Goal: Task Accomplishment & Management: Use online tool/utility

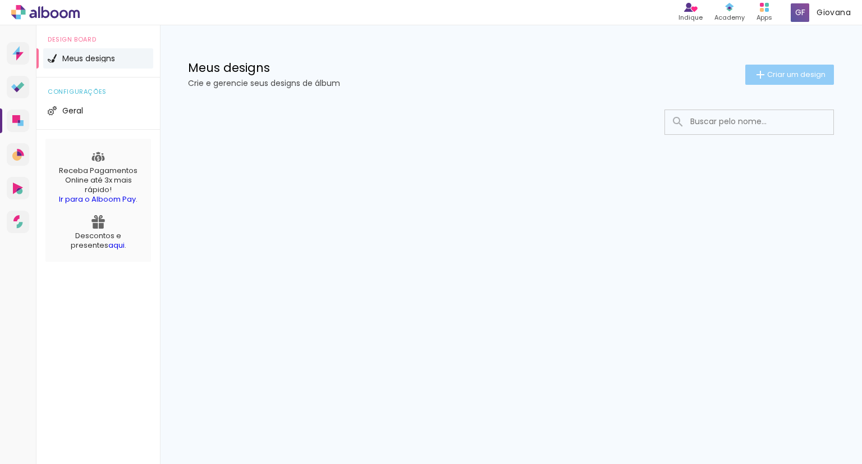
click at [763, 77] on iron-icon at bounding box center [760, 74] width 13 height 13
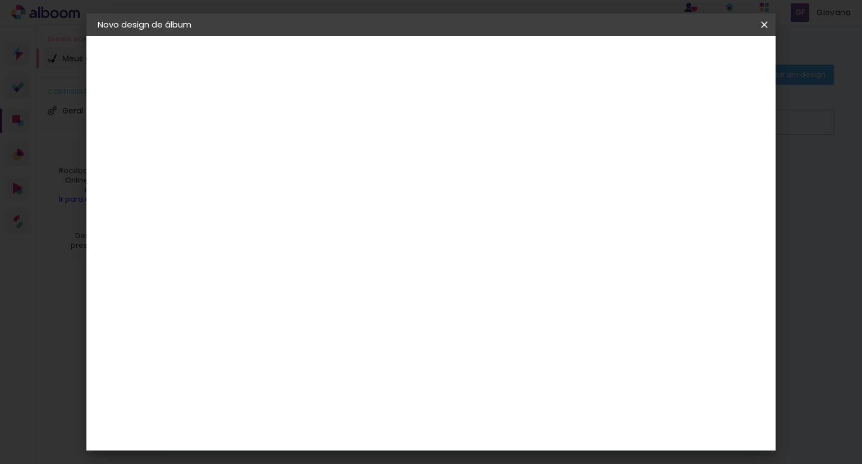
click at [281, 149] on input at bounding box center [281, 150] width 0 height 17
type input "[PERSON_NAME]"
type paper-input "[PERSON_NAME]"
click at [0, 0] on slot "Avançar" at bounding box center [0, 0] width 0 height 0
click at [0, 0] on slot "Tamanho Livre" at bounding box center [0, 0] width 0 height 0
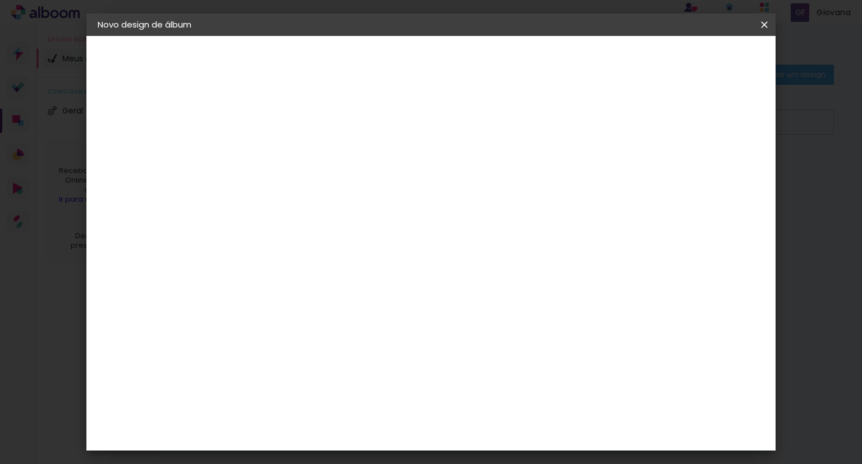
scroll to position [224, 0]
click at [0, 0] on slot "Avançar" at bounding box center [0, 0] width 0 height 0
click at [400, 178] on span "30" at bounding box center [393, 175] width 19 height 17
click at [397, 176] on span "30" at bounding box center [393, 175] width 19 height 17
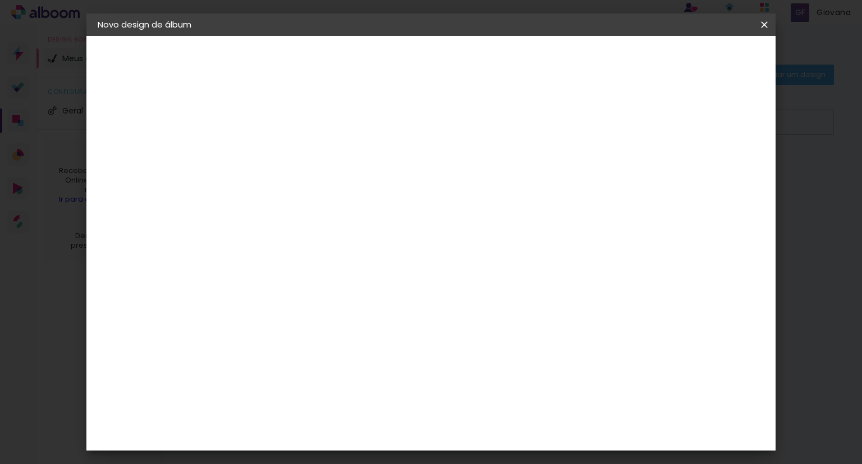
click at [397, 176] on span "30" at bounding box center [393, 175] width 19 height 17
click at [390, 178] on span "30" at bounding box center [393, 175] width 19 height 17
click at [155, 138] on div "Tamanho livre" at bounding box center [140, 139] width 39 height 16
click at [355, 300] on paper-item "Ágata" at bounding box center [309, 295] width 121 height 25
click at [328, 286] on paper-item "Ágata" at bounding box center [309, 295] width 121 height 25
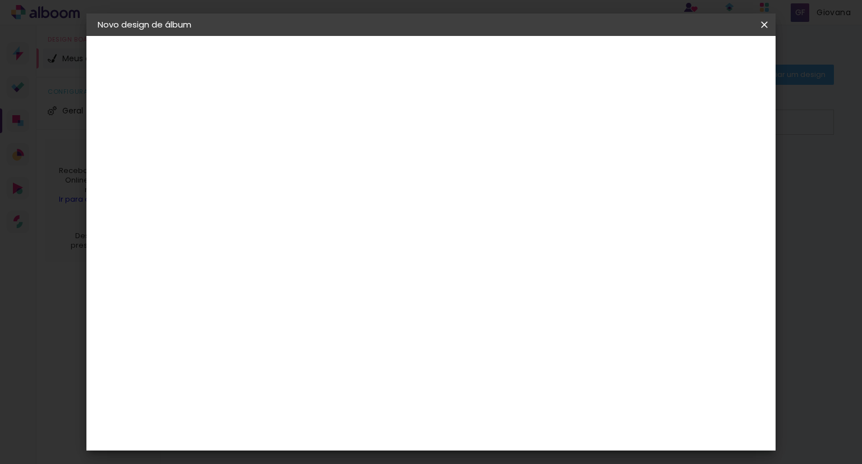
click at [491, 163] on paper-item "Tamanho Livre" at bounding box center [437, 170] width 108 height 25
click at [491, 173] on paper-item "Tamanho Livre" at bounding box center [437, 170] width 108 height 25
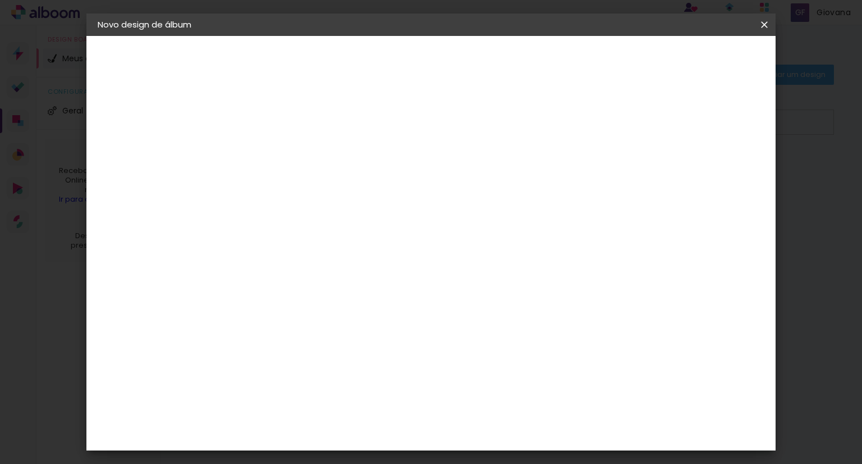
click at [491, 173] on paper-item "Tamanho Livre" at bounding box center [437, 170] width 108 height 25
click at [491, 190] on div at bounding box center [437, 192] width 108 height 15
click at [370, 203] on paper-input-container at bounding box center [309, 213] width 121 height 25
type input "c"
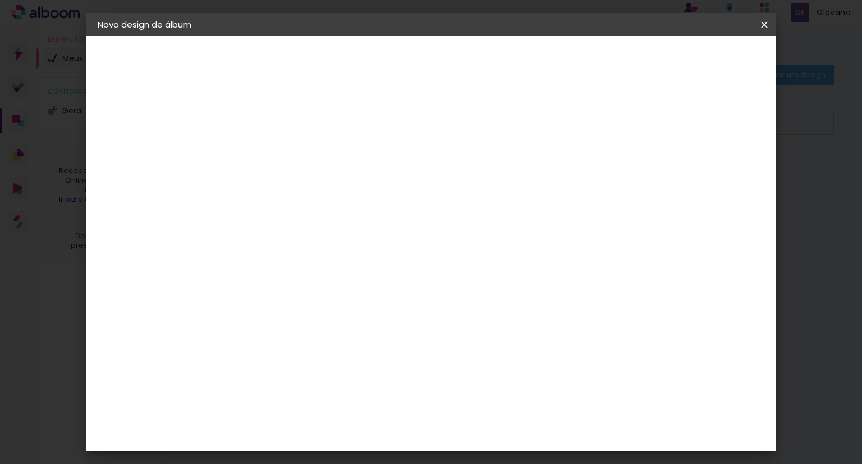
type input "t"
click at [370, 384] on paper-item "AlfaFotoBook" at bounding box center [309, 376] width 121 height 25
click at [0, 0] on slot "Avançar" at bounding box center [0, 0] width 0 height 0
click at [0, 0] on slot "Voltar" at bounding box center [0, 0] width 0 height 0
click at [349, 299] on paper-item "Ágata" at bounding box center [309, 295] width 121 height 25
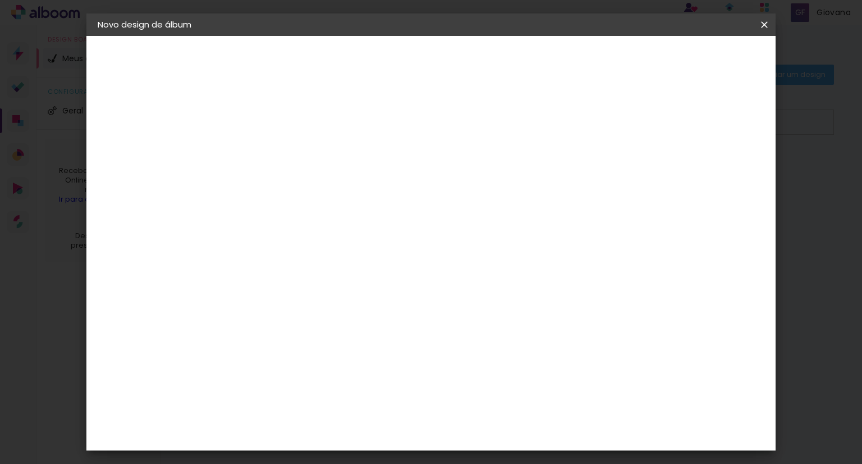
click at [491, 65] on paper-button "Avançar" at bounding box center [463, 59] width 55 height 19
click at [342, 233] on div "Escolha o tamanho" at bounding box center [309, 256] width 65 height 52
click at [325, 187] on input "text" at bounding box center [303, 195] width 44 height 17
click at [509, 209] on paper-item "Book" at bounding box center [504, 209] width 224 height 22
click at [419, 191] on input "Book" at bounding box center [349, 184] width 137 height 17
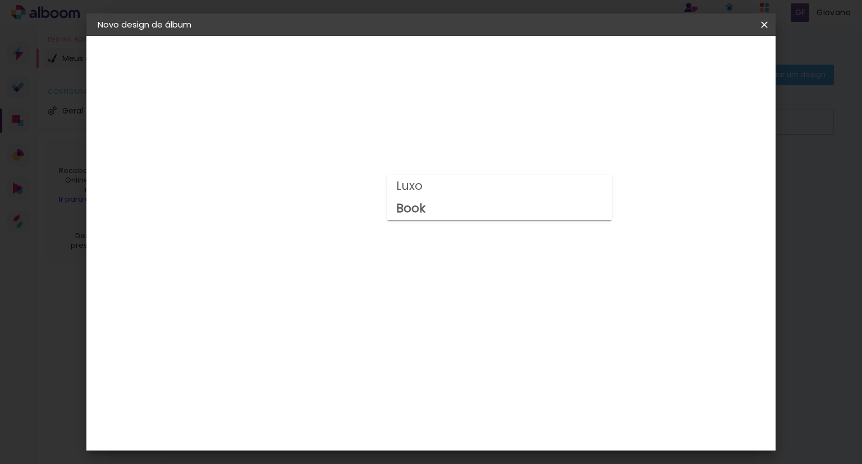
click at [480, 179] on paper-item "Luxo" at bounding box center [499, 186] width 224 height 22
type input "Luxo"
click at [398, 290] on span "20 × 25 cm" at bounding box center [378, 301] width 42 height 23
click at [0, 0] on slot "Avançar" at bounding box center [0, 0] width 0 height 0
click at [631, 124] on div at bounding box center [626, 121] width 10 height 10
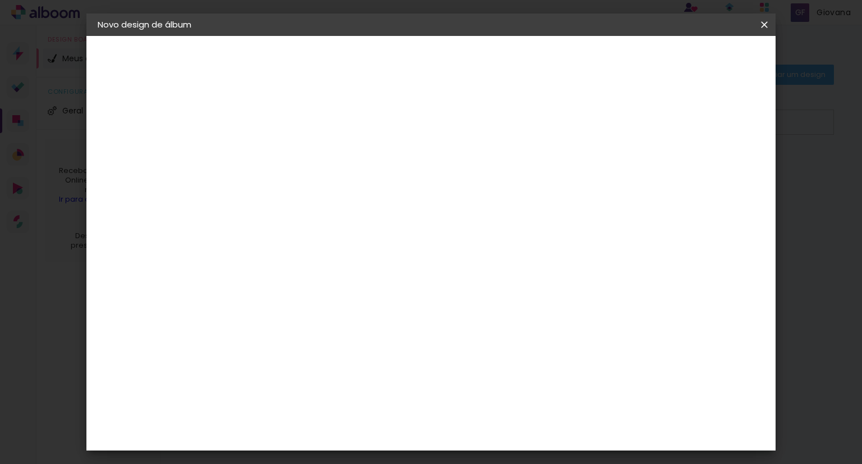
type paper-checkbox "on"
click at [631, 124] on div at bounding box center [626, 121] width 10 height 10
click at [664, 123] on div "mm Mostrar sangria" at bounding box center [477, 121] width 456 height 25
click at [631, 118] on div at bounding box center [626, 121] width 10 height 10
click at [694, 56] on span "Iniciar design" at bounding box center [668, 60] width 51 height 8
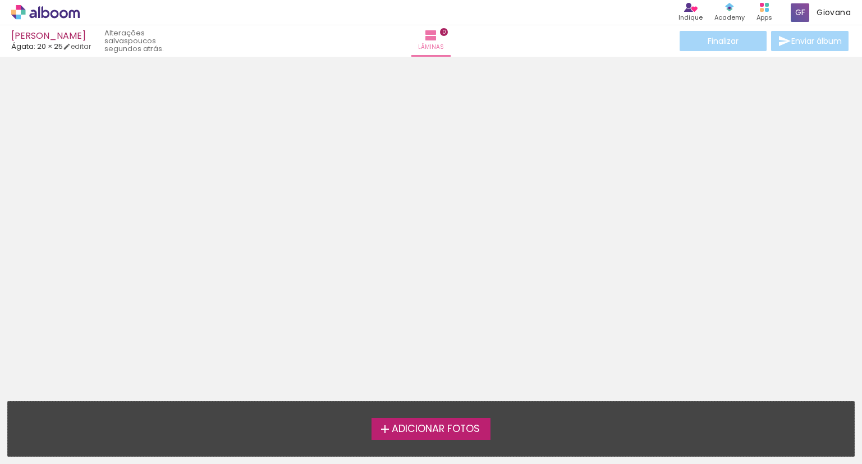
click at [461, 425] on span "Adicionar Fotos" at bounding box center [436, 429] width 88 height 10
click at [0, 0] on input "file" at bounding box center [0, 0] width 0 height 0
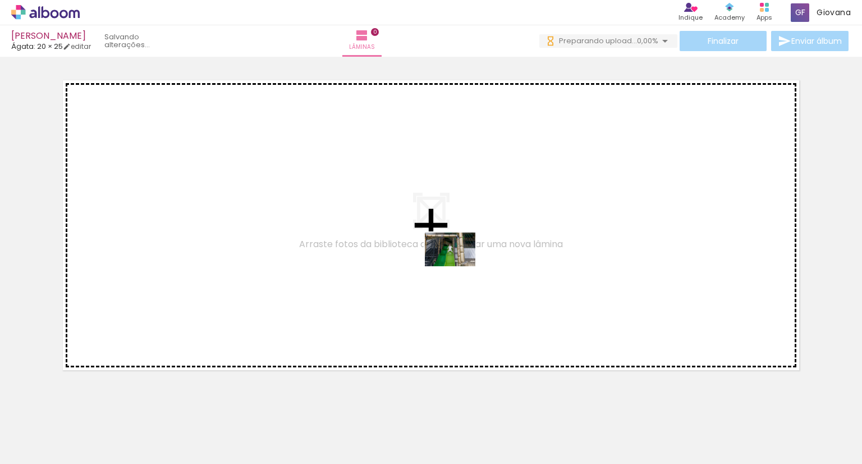
drag, startPoint x: 117, startPoint y: 434, endPoint x: 459, endPoint y: 266, distance: 380.7
click at [459, 266] on quentale-workspace at bounding box center [431, 232] width 862 height 464
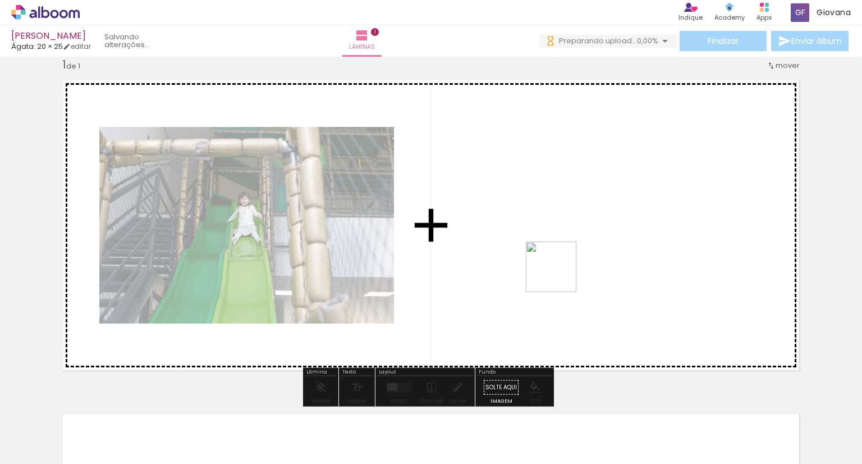
drag, startPoint x: 173, startPoint y: 429, endPoint x: 576, endPoint y: 257, distance: 438.0
click at [576, 257] on quentale-workspace at bounding box center [431, 232] width 862 height 464
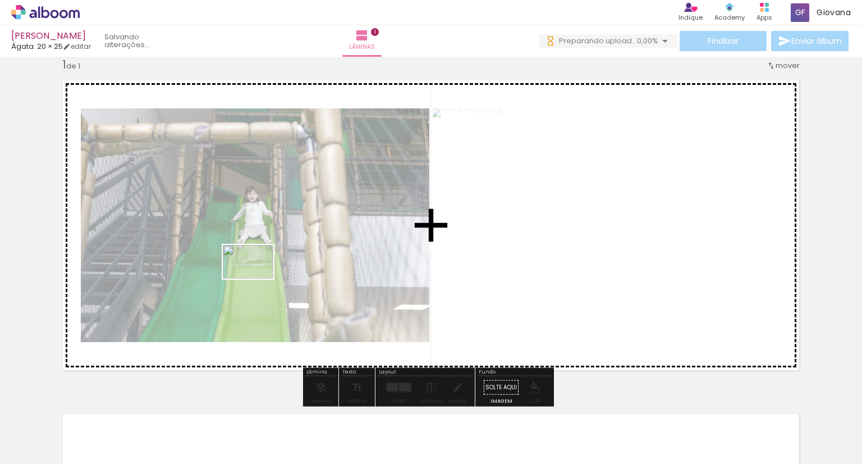
drag, startPoint x: 256, startPoint y: 428, endPoint x: 256, endPoint y: 278, distance: 149.8
click at [256, 278] on quentale-workspace at bounding box center [431, 232] width 862 height 464
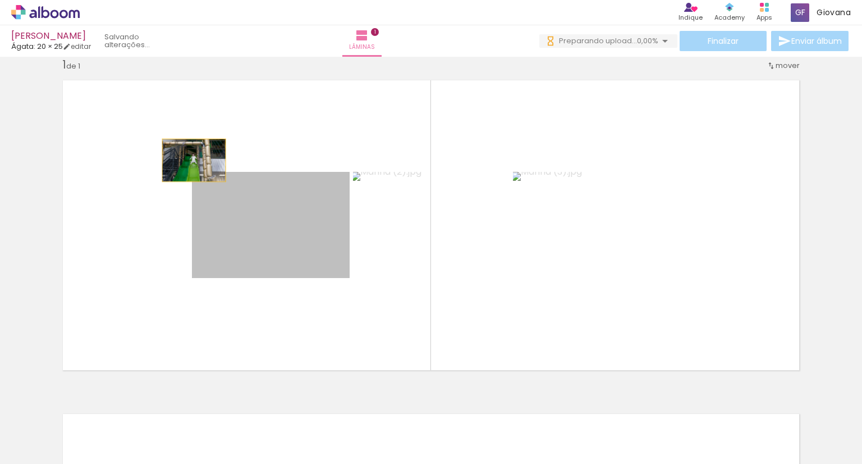
drag, startPoint x: 308, startPoint y: 242, endPoint x: 189, endPoint y: 160, distance: 145.2
click at [189, 160] on quentale-layouter at bounding box center [431, 224] width 752 height 305
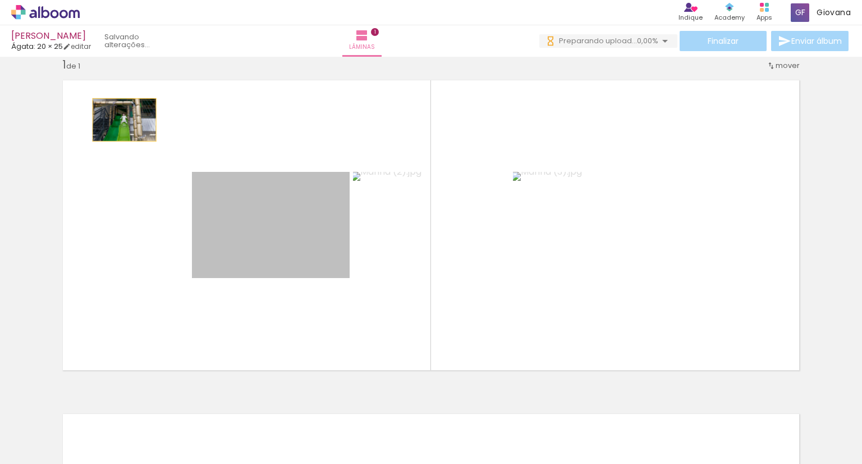
drag, startPoint x: 256, startPoint y: 236, endPoint x: 120, endPoint y: 120, distance: 179.1
click at [120, 120] on quentale-layouter at bounding box center [431, 224] width 752 height 305
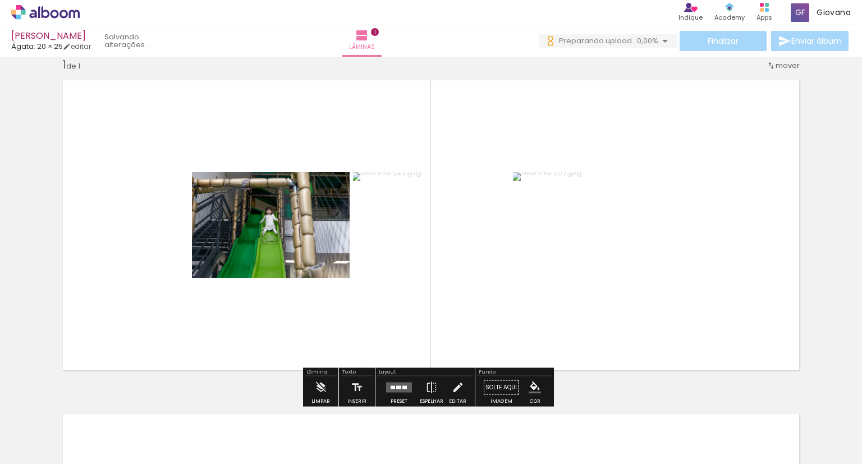
click at [269, 234] on quentale-photo at bounding box center [271, 225] width 158 height 106
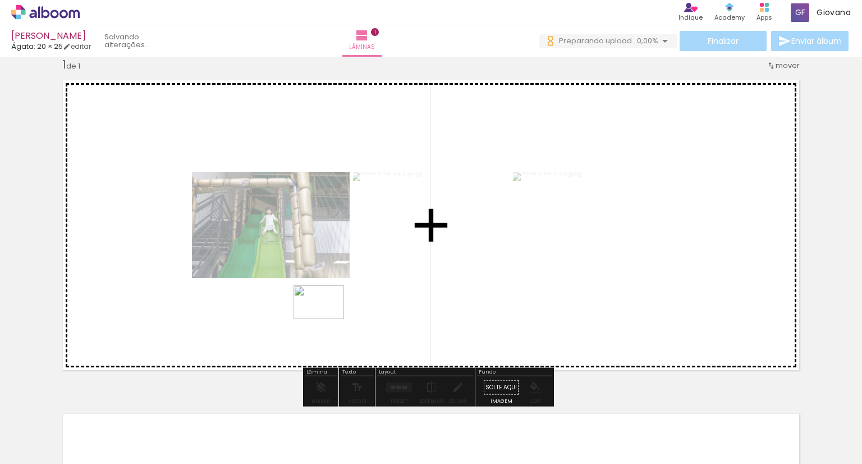
drag, startPoint x: 424, startPoint y: 435, endPoint x: 327, endPoint y: 319, distance: 151.4
click at [327, 319] on quentale-workspace at bounding box center [431, 232] width 862 height 464
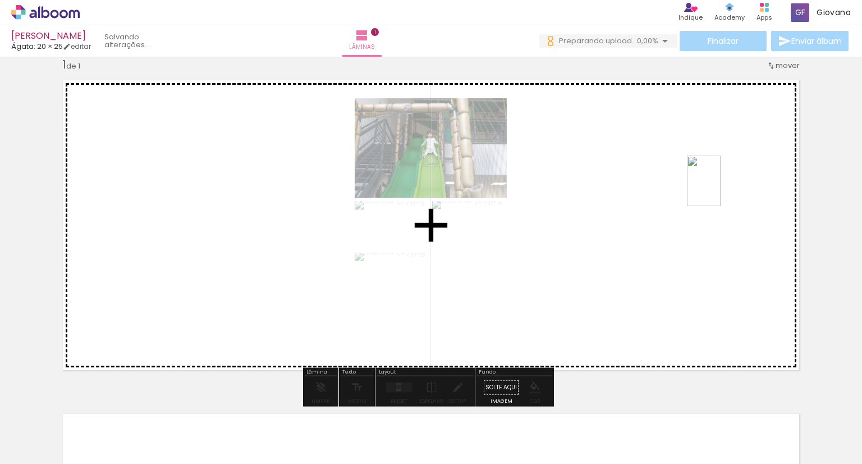
drag, startPoint x: 623, startPoint y: 436, endPoint x: 728, endPoint y: 189, distance: 268.3
click at [728, 189] on quentale-workspace at bounding box center [431, 232] width 862 height 464
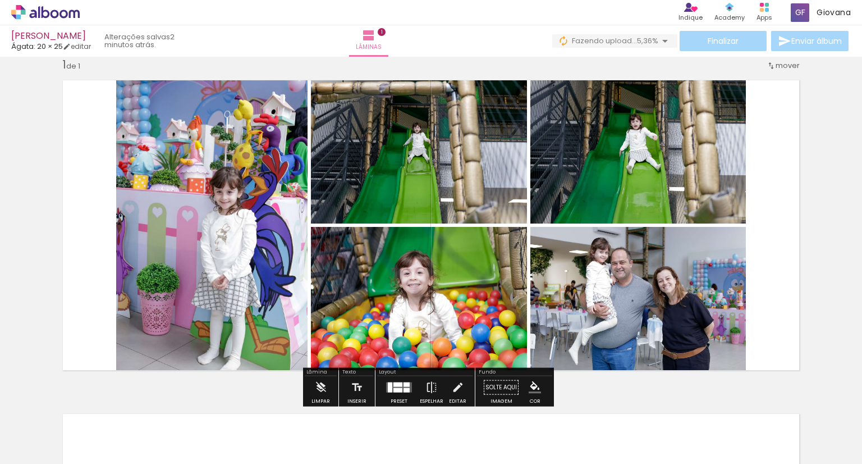
click at [792, 262] on quentale-layouter at bounding box center [431, 224] width 752 height 305
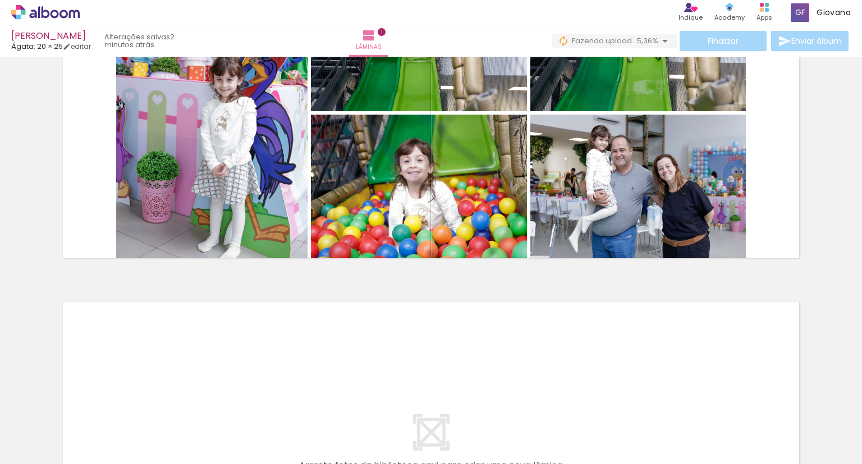
scroll to position [354, 0]
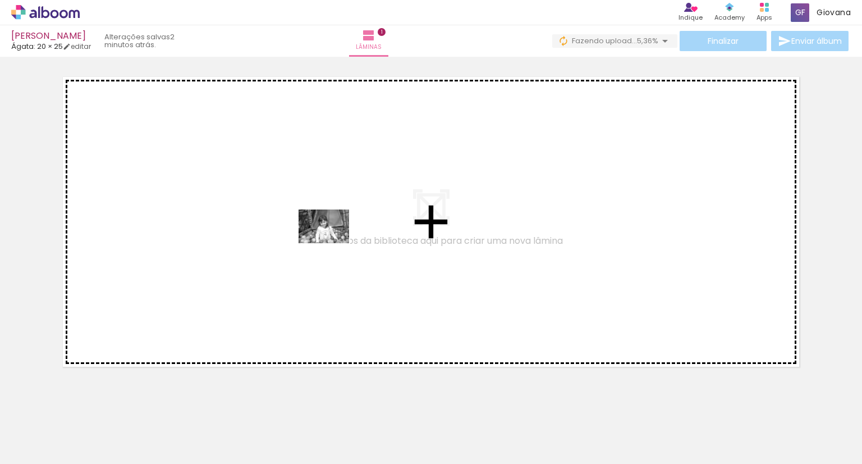
drag, startPoint x: 319, startPoint y: 433, endPoint x: 332, endPoint y: 243, distance: 190.2
click at [332, 243] on quentale-workspace at bounding box center [431, 232] width 862 height 464
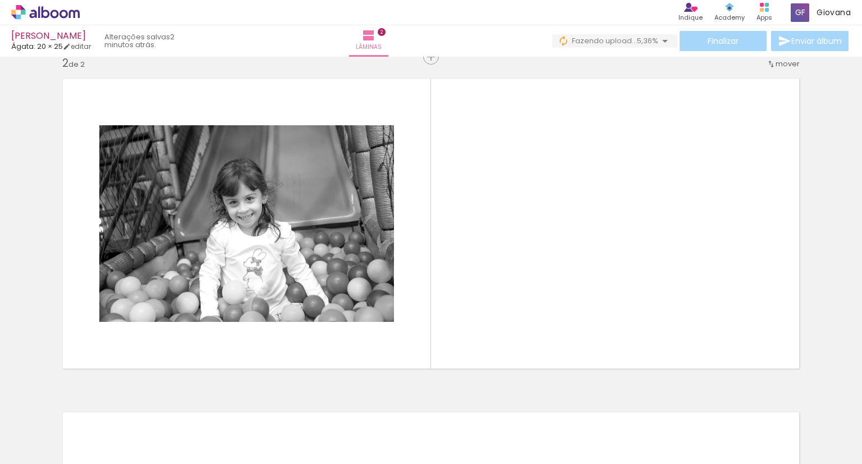
scroll to position [350, 0]
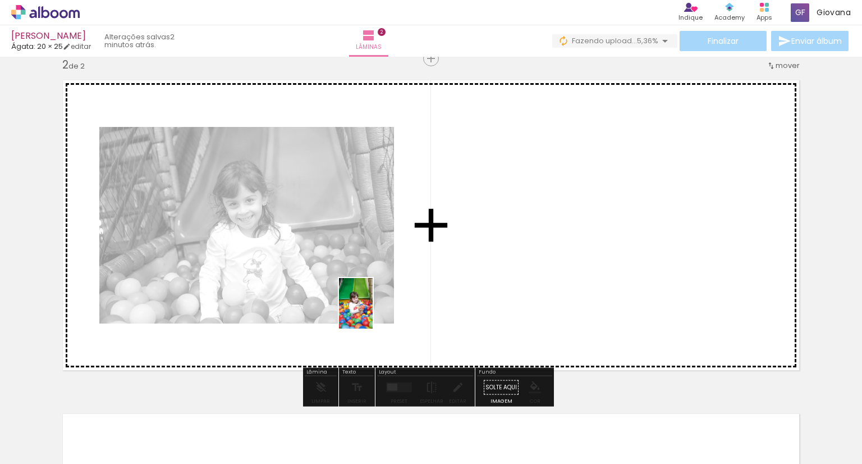
drag, startPoint x: 365, startPoint y: 441, endPoint x: 373, endPoint y: 311, distance: 129.3
click at [373, 311] on quentale-workspace at bounding box center [431, 232] width 862 height 464
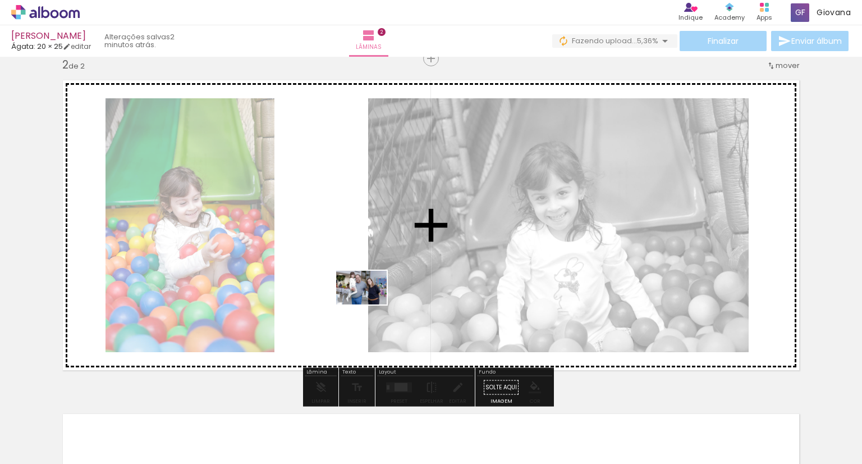
drag, startPoint x: 507, startPoint y: 441, endPoint x: 369, endPoint y: 304, distance: 194.5
click at [369, 304] on quentale-workspace at bounding box center [431, 232] width 862 height 464
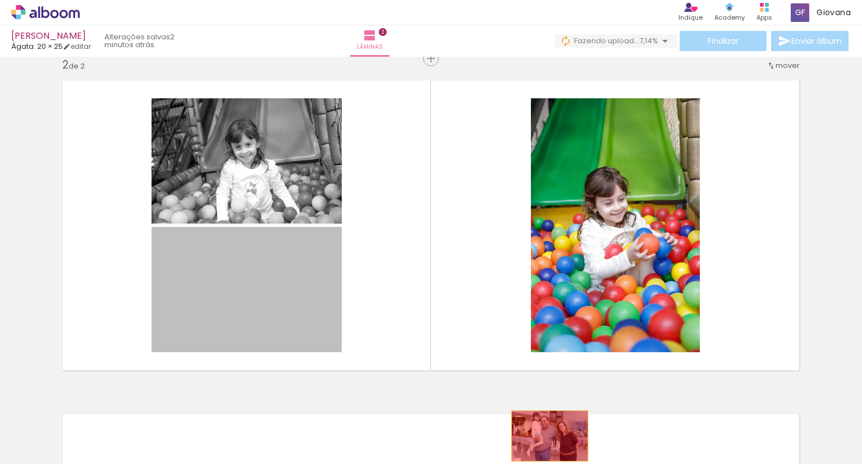
drag, startPoint x: 260, startPoint y: 286, endPoint x: 547, endPoint y: 436, distance: 322.8
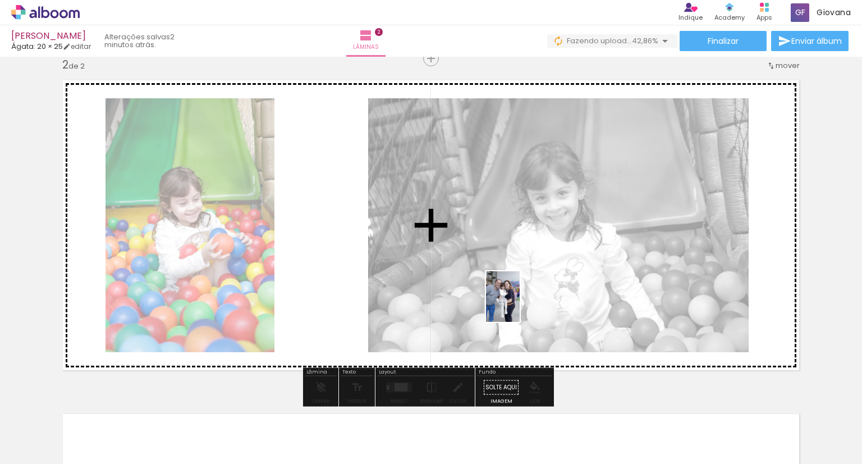
drag, startPoint x: 563, startPoint y: 434, endPoint x: 520, endPoint y: 305, distance: 136.3
click at [520, 305] on quentale-workspace at bounding box center [431, 232] width 862 height 464
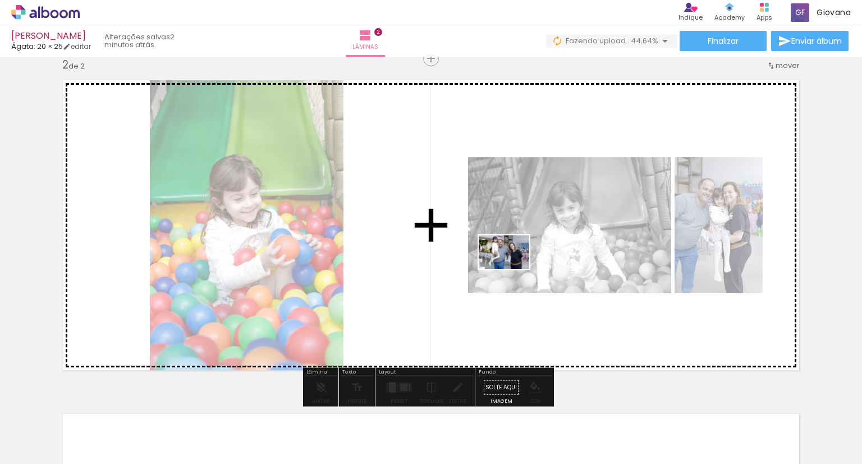
drag, startPoint x: 510, startPoint y: 390, endPoint x: 514, endPoint y: 266, distance: 124.1
click at [514, 266] on quentale-workspace at bounding box center [431, 232] width 862 height 464
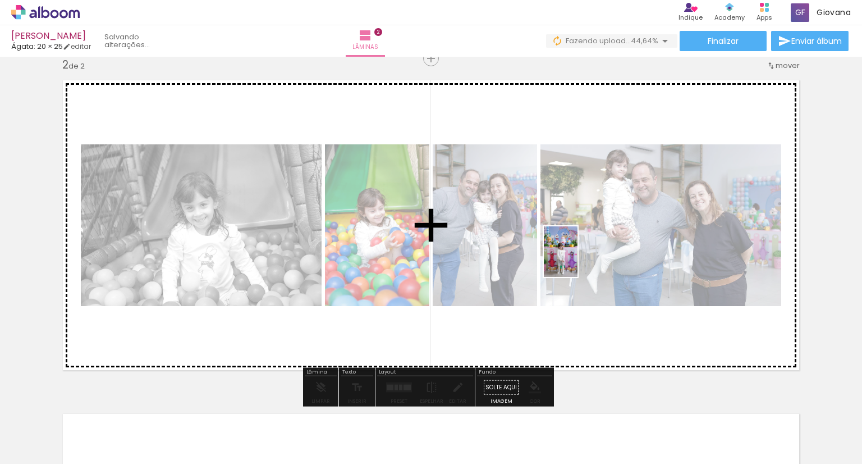
drag, startPoint x: 680, startPoint y: 442, endPoint x: 577, endPoint y: 260, distance: 209.3
click at [577, 260] on quentale-workspace at bounding box center [431, 232] width 862 height 464
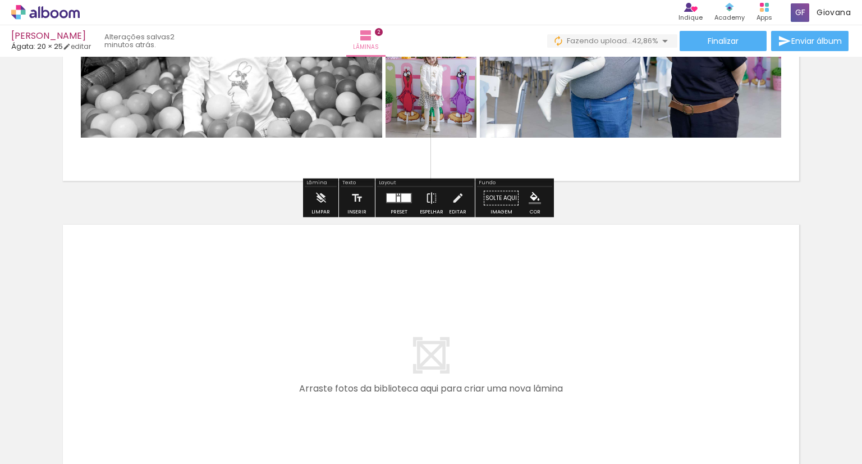
scroll to position [631, 0]
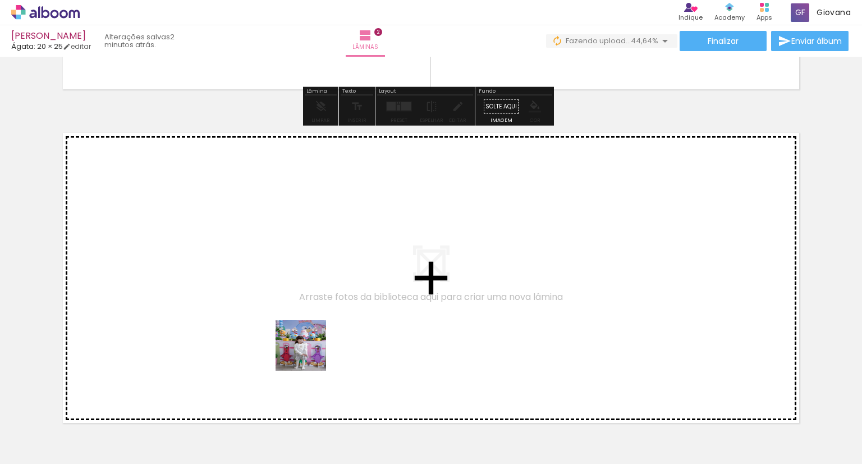
drag, startPoint x: 298, startPoint y: 438, endPoint x: 326, endPoint y: 282, distance: 158.4
click at [326, 282] on quentale-workspace at bounding box center [431, 232] width 862 height 464
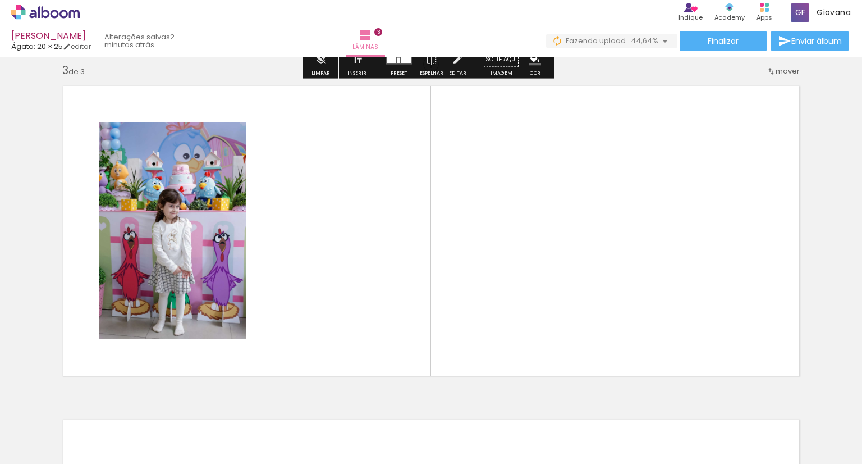
scroll to position [684, 0]
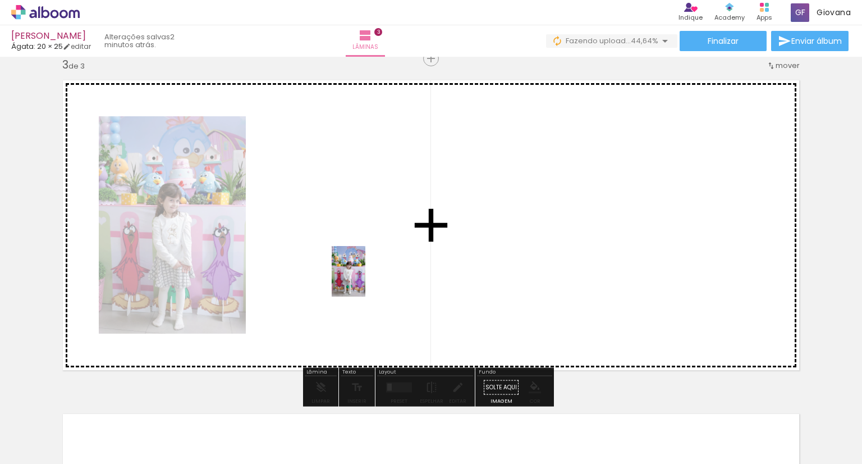
drag, startPoint x: 363, startPoint y: 438, endPoint x: 366, endPoint y: 241, distance: 197.0
click at [366, 241] on quentale-workspace at bounding box center [431, 232] width 862 height 464
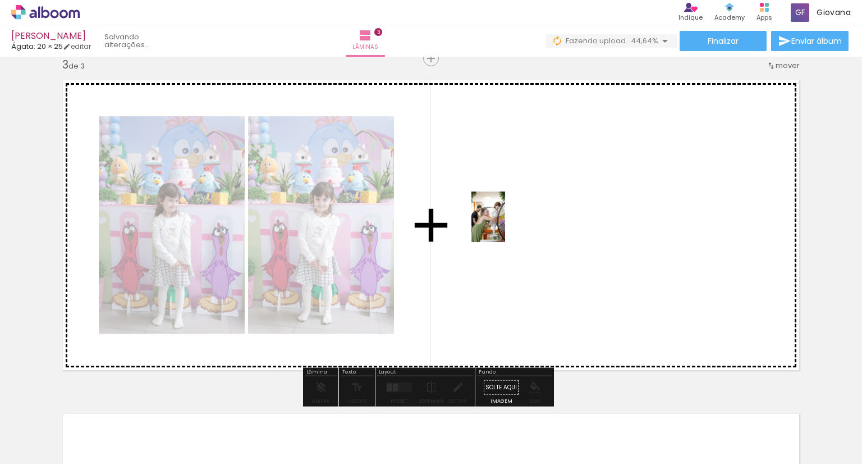
drag, startPoint x: 418, startPoint y: 441, endPoint x: 505, endPoint y: 225, distance: 233.1
click at [505, 225] on quentale-workspace at bounding box center [431, 232] width 862 height 464
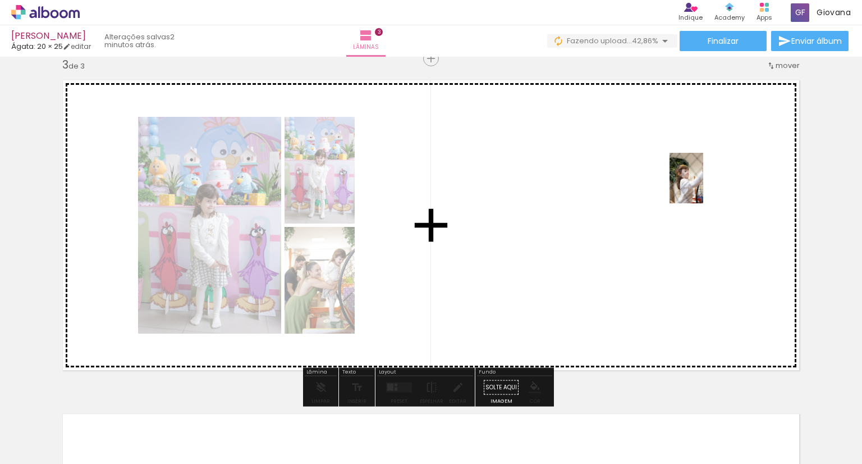
drag, startPoint x: 478, startPoint y: 442, endPoint x: 703, endPoint y: 186, distance: 340.4
click at [703, 186] on quentale-workspace at bounding box center [431, 232] width 862 height 464
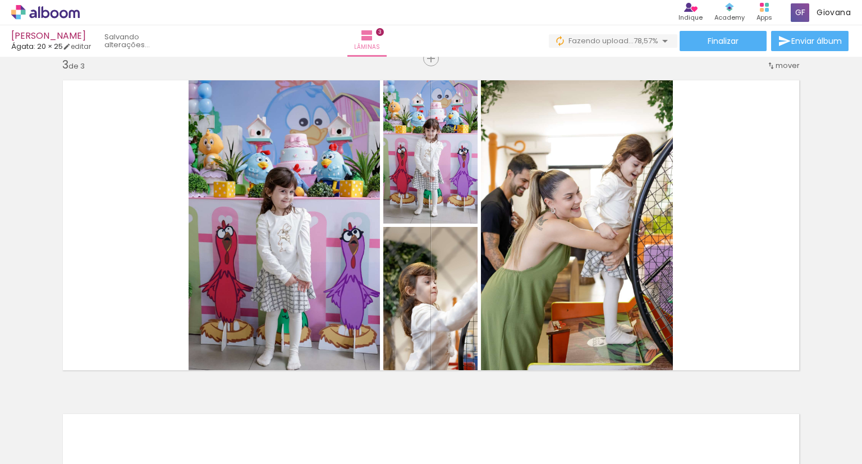
scroll to position [0, 758]
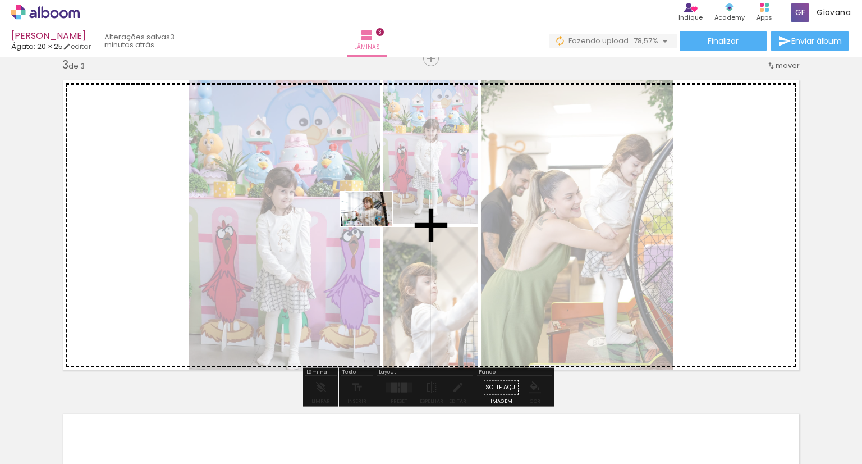
drag, startPoint x: 237, startPoint y: 434, endPoint x: 375, endPoint y: 226, distance: 249.5
click at [375, 226] on quentale-workspace at bounding box center [431, 232] width 862 height 464
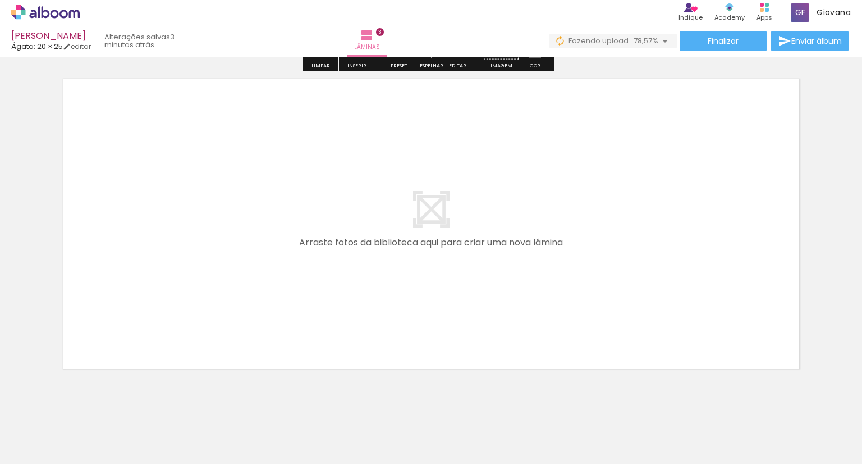
scroll to position [1020, 0]
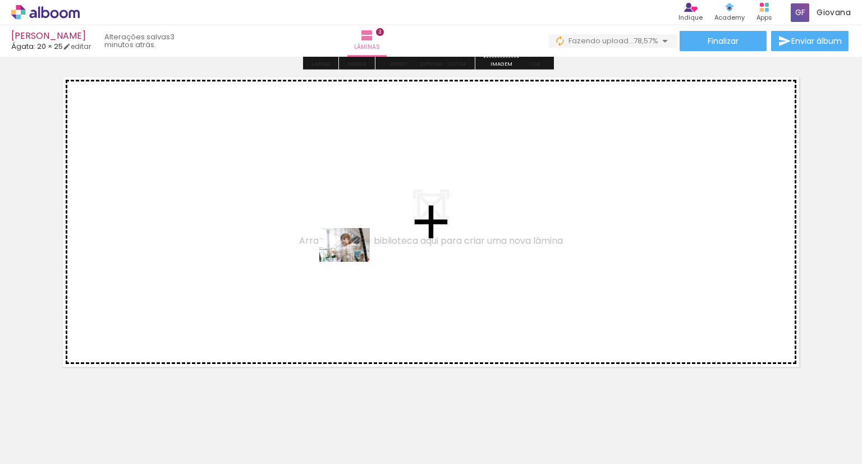
drag, startPoint x: 318, startPoint y: 441, endPoint x: 388, endPoint y: 389, distance: 87.9
click at [357, 239] on quentale-workspace at bounding box center [431, 232] width 862 height 464
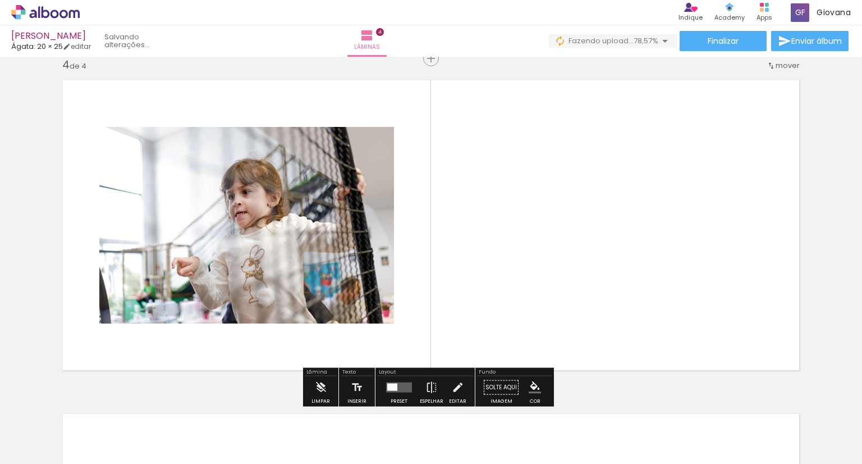
scroll to position [1017, 0]
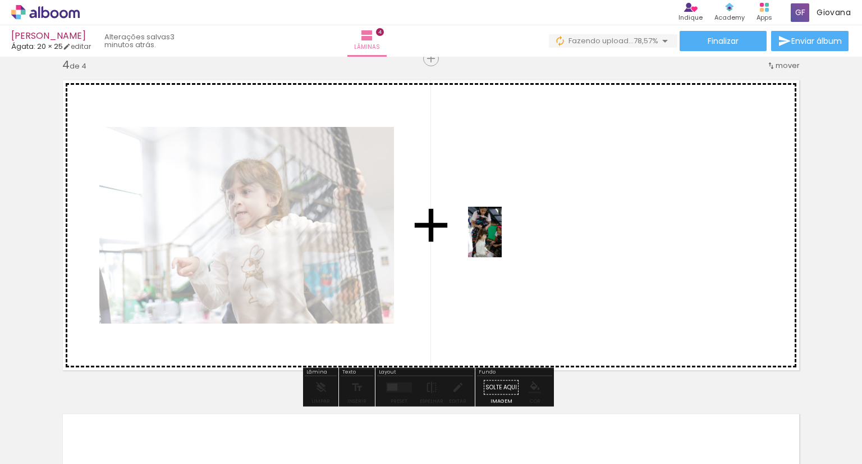
drag, startPoint x: 375, startPoint y: 436, endPoint x: 502, endPoint y: 240, distance: 233.3
click at [502, 240] on quentale-workspace at bounding box center [431, 232] width 862 height 464
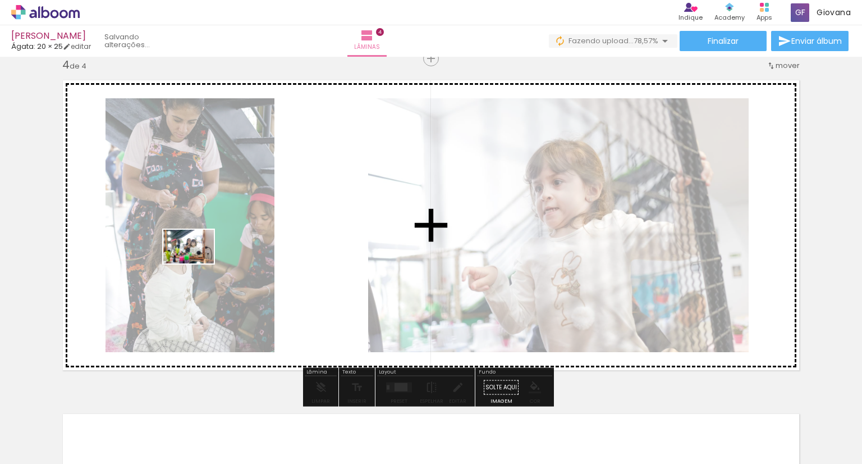
drag, startPoint x: 482, startPoint y: 427, endPoint x: 195, endPoint y: 263, distance: 330.5
click at [195, 263] on quentale-workspace at bounding box center [431, 232] width 862 height 464
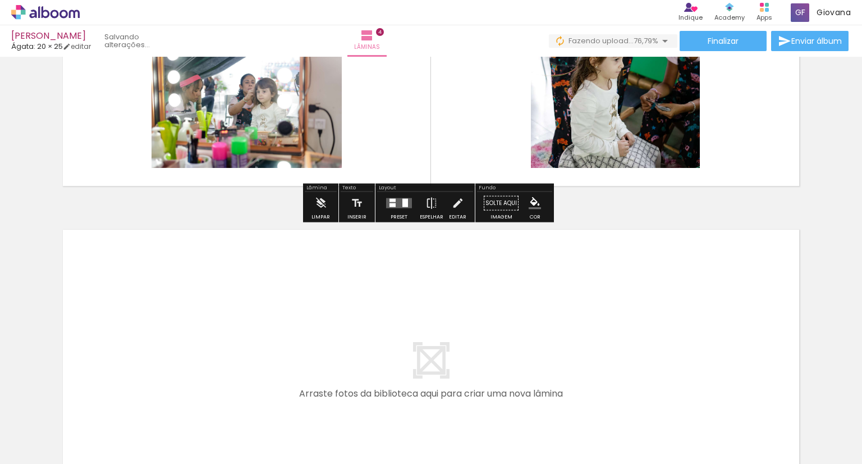
scroll to position [1241, 0]
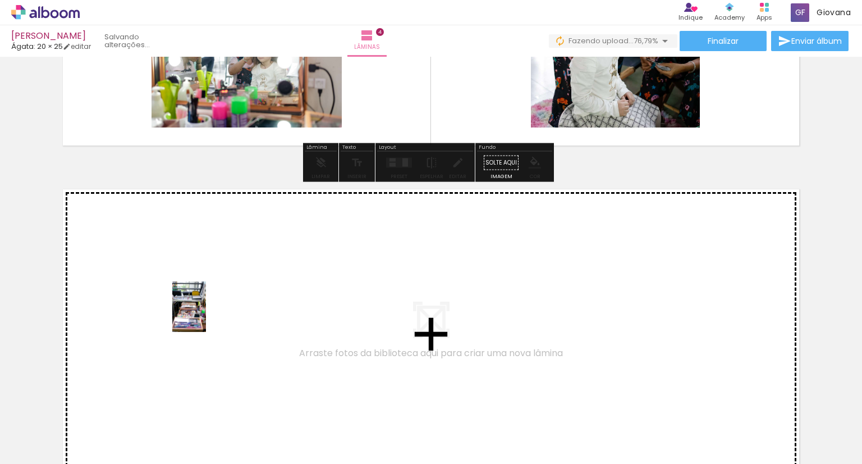
drag, startPoint x: 170, startPoint y: 419, endPoint x: 206, endPoint y: 315, distance: 109.9
click at [206, 315] on quentale-workspace at bounding box center [431, 232] width 862 height 464
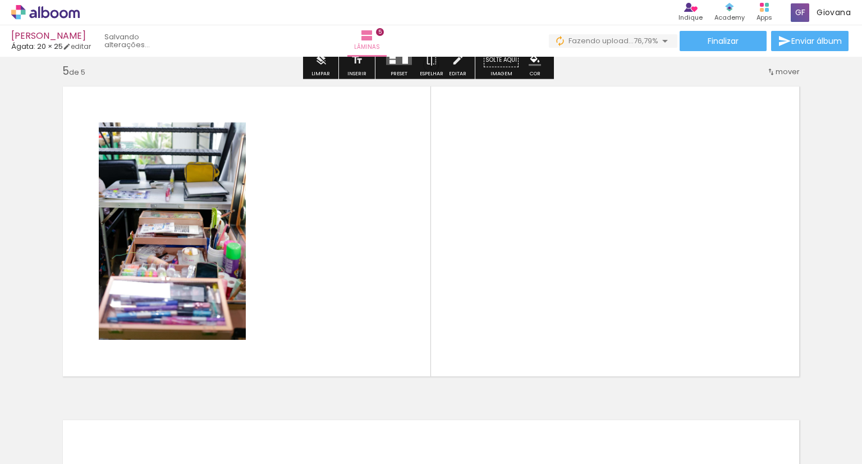
scroll to position [1350, 0]
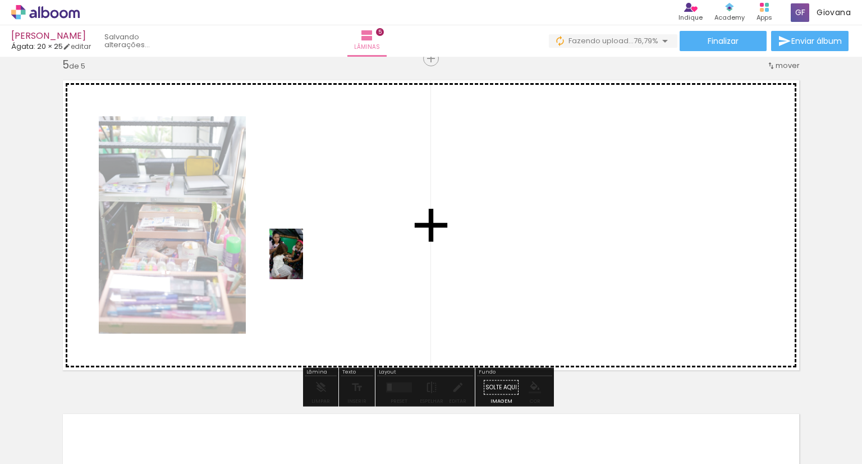
drag, startPoint x: 295, startPoint y: 427, endPoint x: 303, endPoint y: 262, distance: 165.2
click at [303, 262] on quentale-workspace at bounding box center [431, 232] width 862 height 464
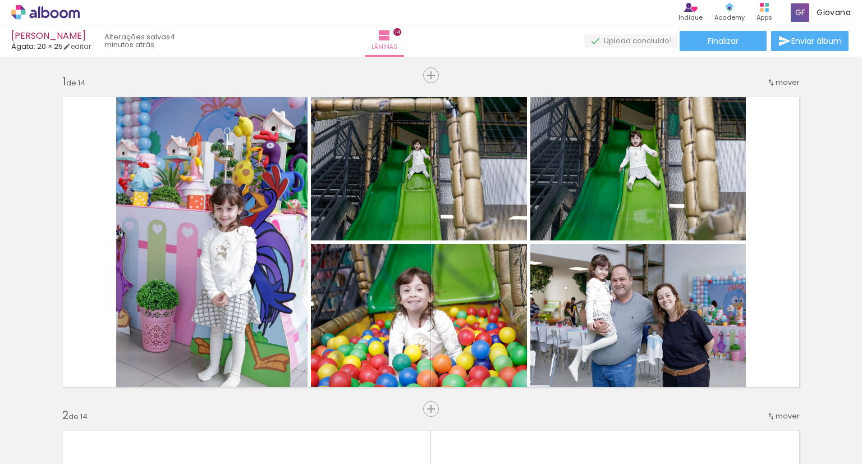
click at [698, 236] on quentale-workspace at bounding box center [431, 232] width 862 height 464
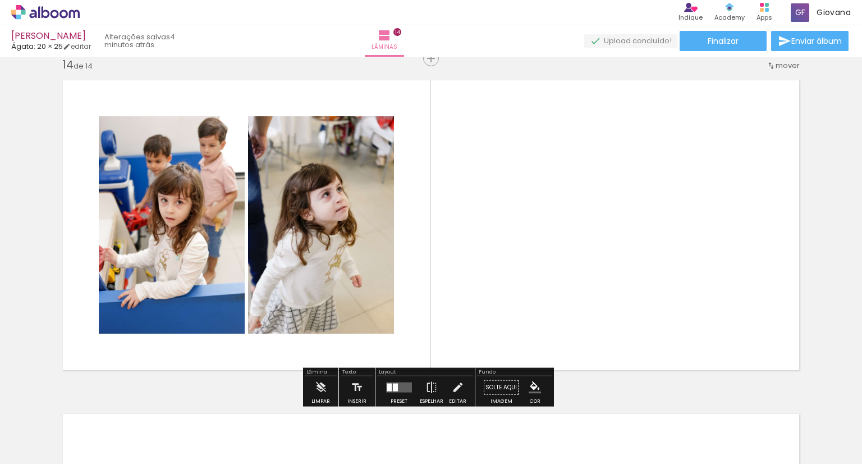
scroll to position [0, 2476]
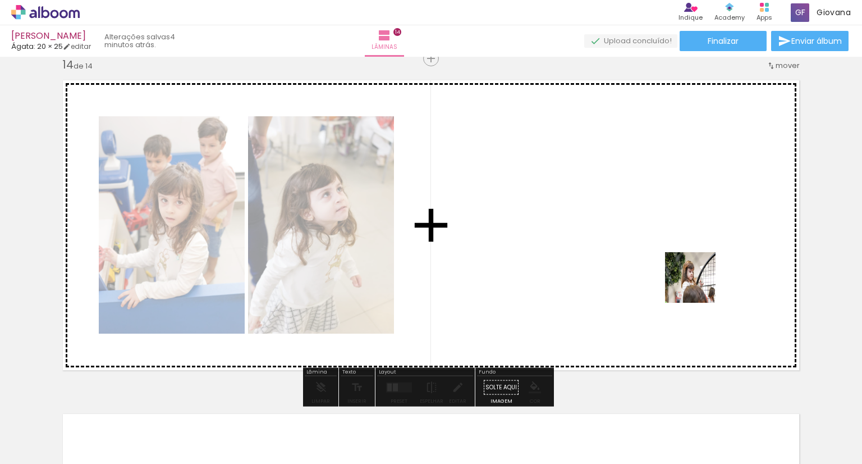
drag, startPoint x: 726, startPoint y: 429, endPoint x: 694, endPoint y: 256, distance: 175.9
click at [694, 256] on quentale-workspace at bounding box center [431, 232] width 862 height 464
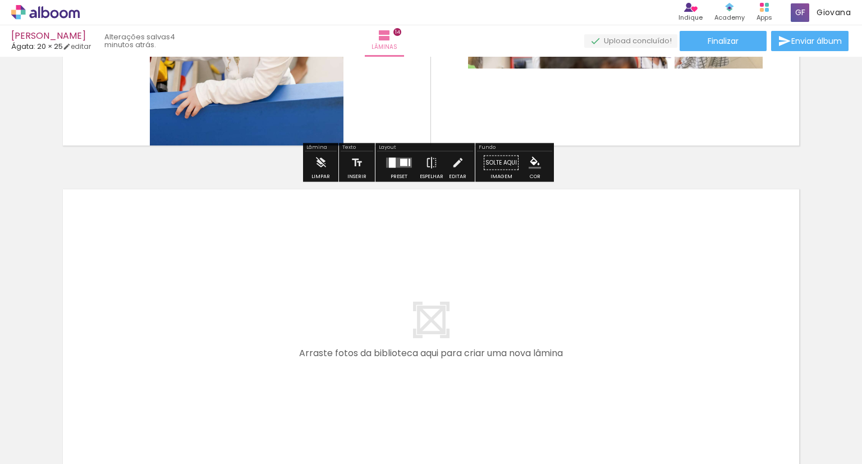
scroll to position [4687, 0]
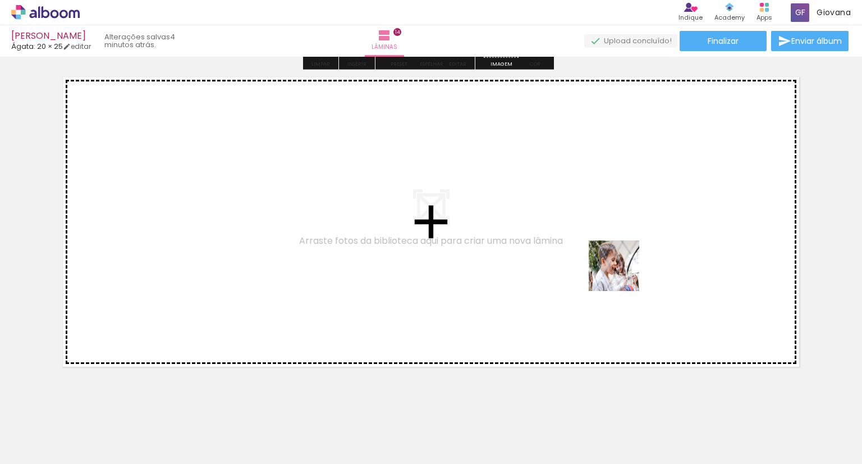
drag, startPoint x: 781, startPoint y: 434, endPoint x: 615, endPoint y: 268, distance: 234.9
click at [615, 268] on quentale-workspace at bounding box center [431, 232] width 862 height 464
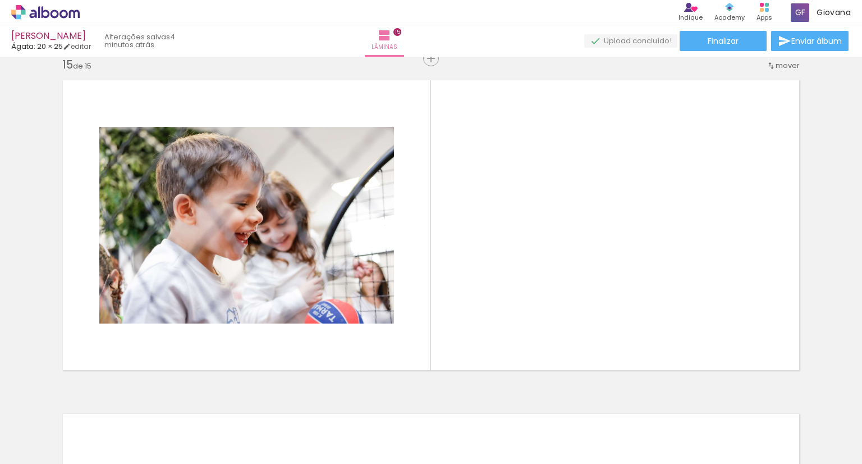
scroll to position [0, 2753]
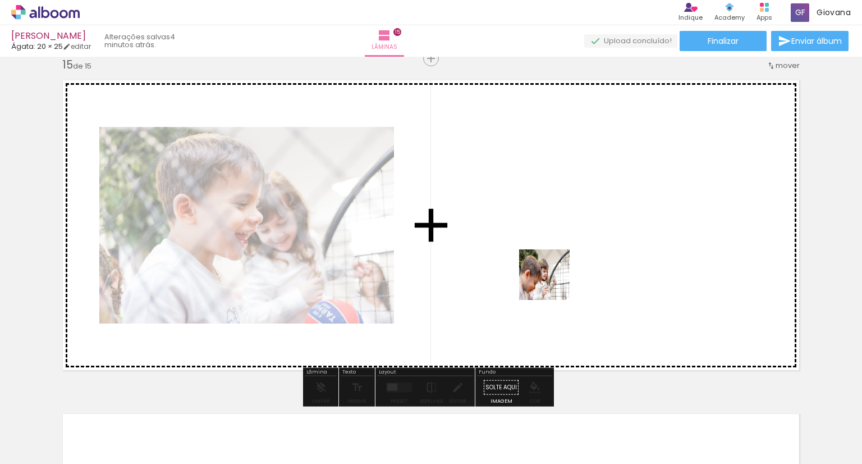
drag, startPoint x: 572, startPoint y: 436, endPoint x: 553, endPoint y: 283, distance: 154.5
click at [553, 283] on quentale-workspace at bounding box center [431, 232] width 862 height 464
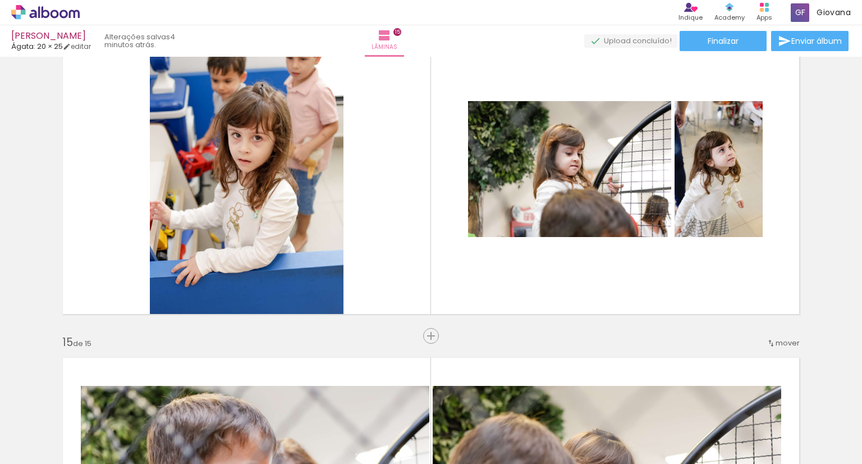
scroll to position [4403, 0]
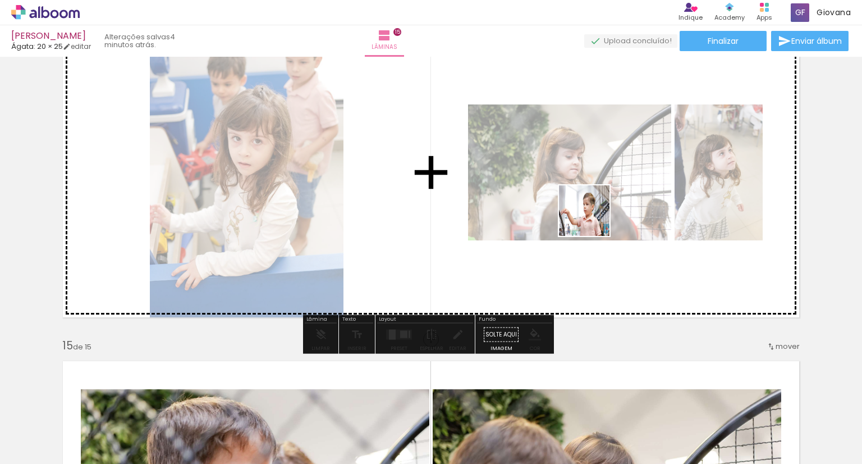
drag, startPoint x: 630, startPoint y: 439, endPoint x: 593, endPoint y: 216, distance: 226.5
click at [593, 216] on quentale-workspace at bounding box center [431, 232] width 862 height 464
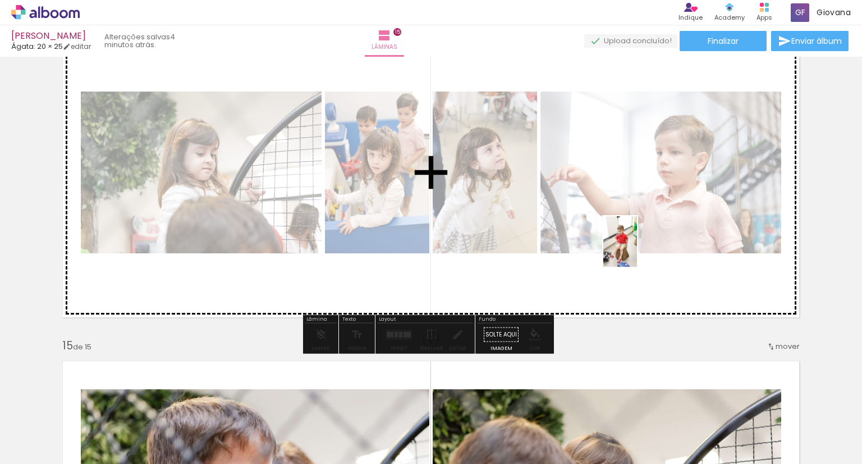
drag, startPoint x: 702, startPoint y: 425, endPoint x: 637, endPoint y: 250, distance: 186.6
click at [637, 250] on quentale-workspace at bounding box center [431, 232] width 862 height 464
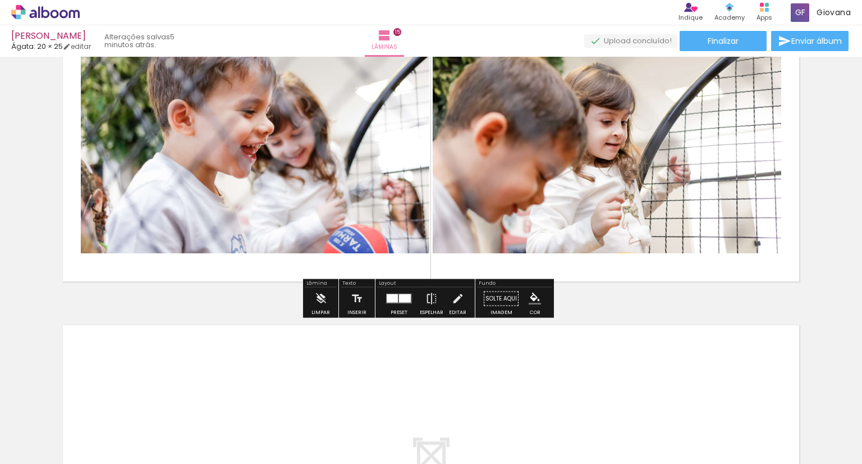
scroll to position [4740, 0]
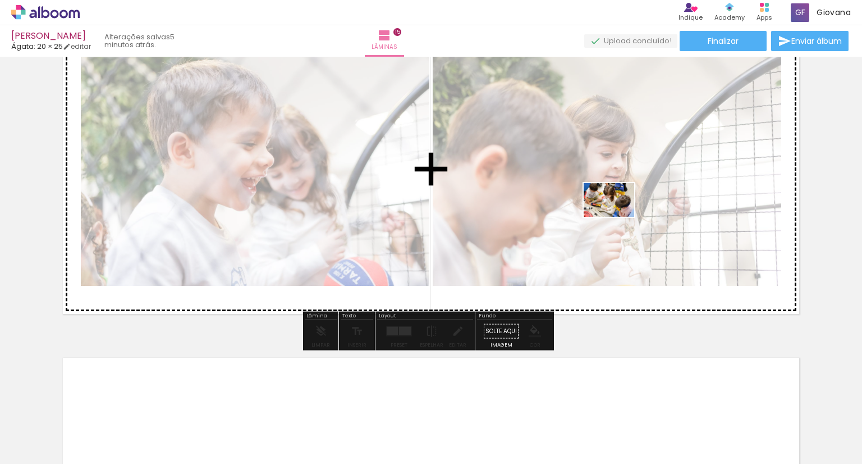
drag, startPoint x: 762, startPoint y: 427, endPoint x: 617, endPoint y: 217, distance: 255.5
click at [617, 217] on quentale-workspace at bounding box center [431, 232] width 862 height 464
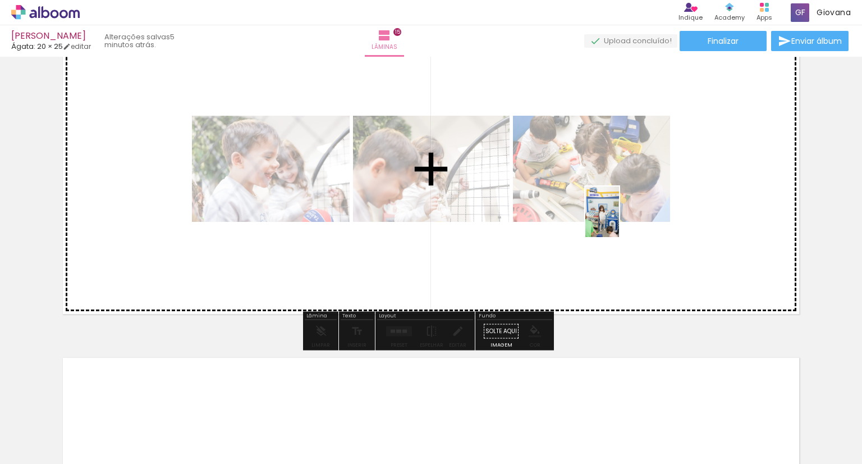
drag, startPoint x: 814, startPoint y: 428, endPoint x: 619, endPoint y: 220, distance: 285.1
click at [619, 220] on quentale-workspace at bounding box center [431, 232] width 862 height 464
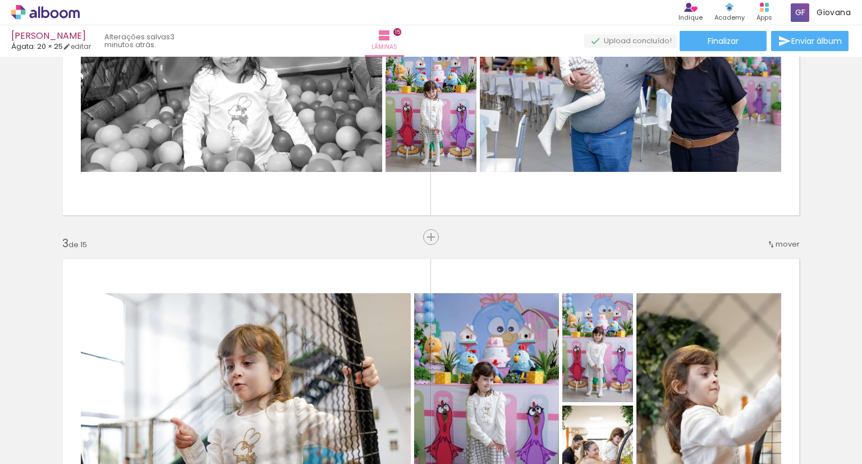
scroll to position [537, 0]
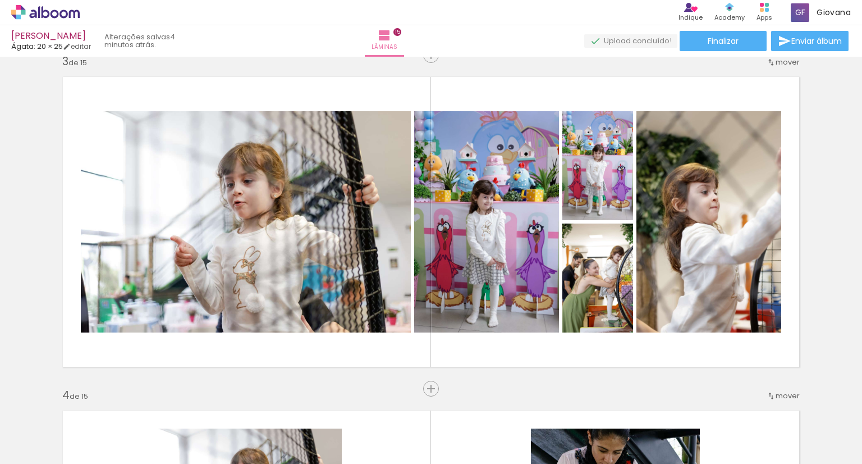
scroll to position [692, 0]
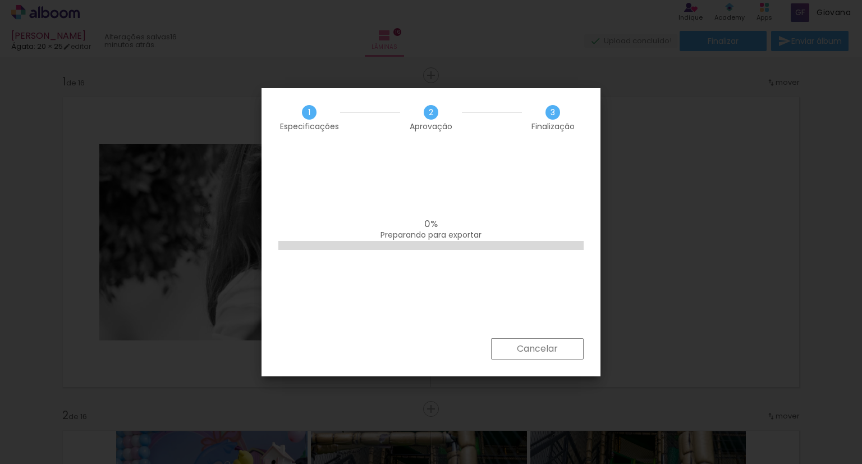
scroll to position [0, 2753]
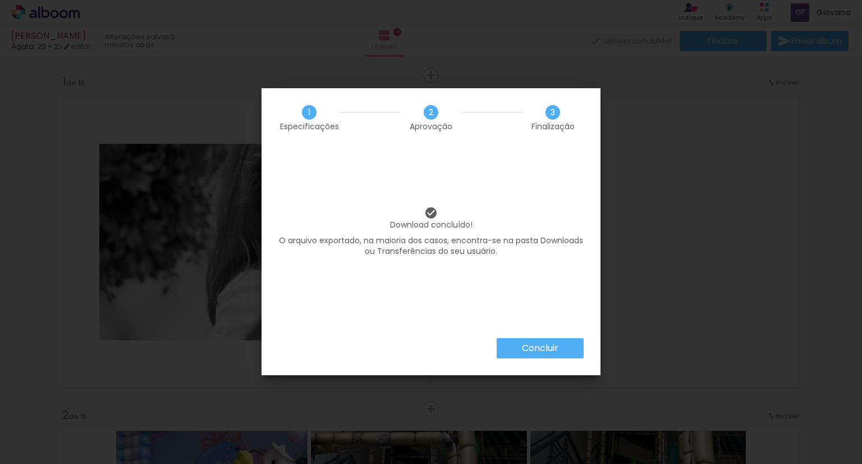
scroll to position [0, 2753]
click at [631, 231] on iron-overlay-backdrop at bounding box center [431, 232] width 862 height 464
